Goal: Navigation & Orientation: Find specific page/section

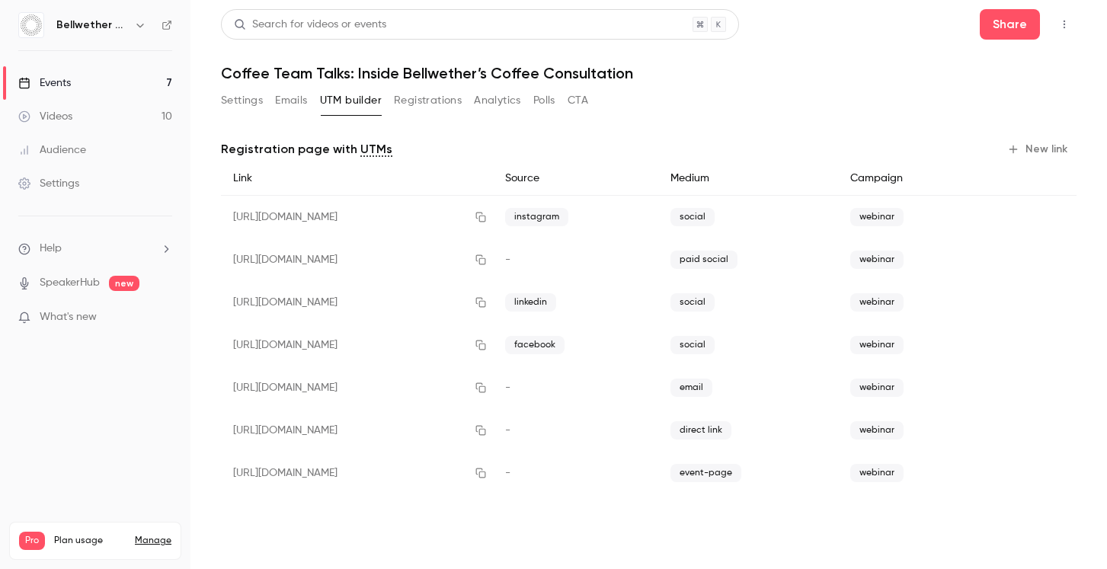
click at [72, 82] on link "Events 7" at bounding box center [95, 83] width 190 height 34
